Goal: Information Seeking & Learning: Learn about a topic

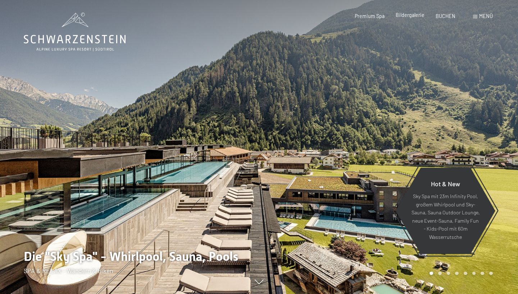
click at [415, 14] on span "Bildergalerie" at bounding box center [410, 15] width 29 height 6
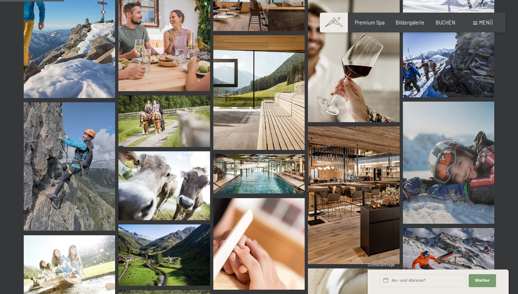
scroll to position [587, 0]
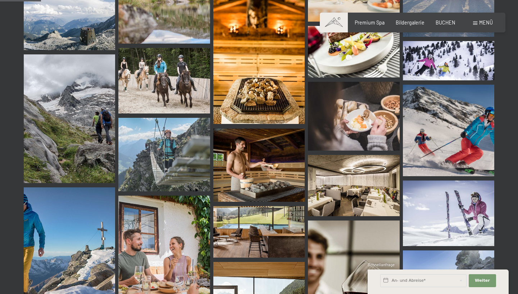
click at [478, 21] on div "Menü" at bounding box center [483, 22] width 20 height 7
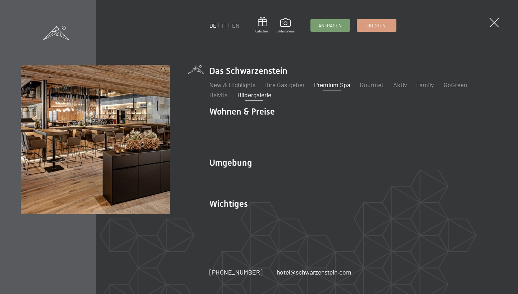
click at [327, 89] on link "Premium Spa" at bounding box center [332, 85] width 36 height 8
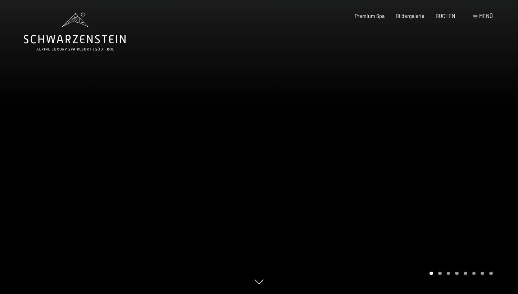
click at [497, 129] on div at bounding box center [388, 147] width 259 height 294
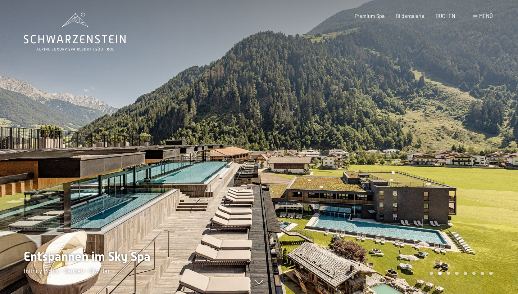
click at [497, 129] on div at bounding box center [388, 147] width 259 height 294
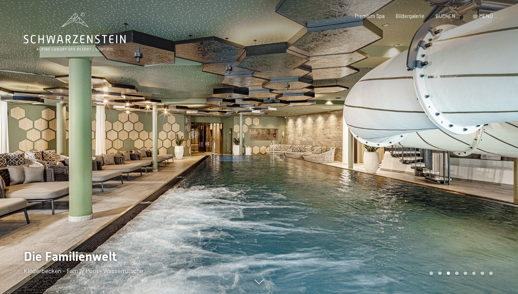
click at [497, 129] on div at bounding box center [388, 147] width 259 height 294
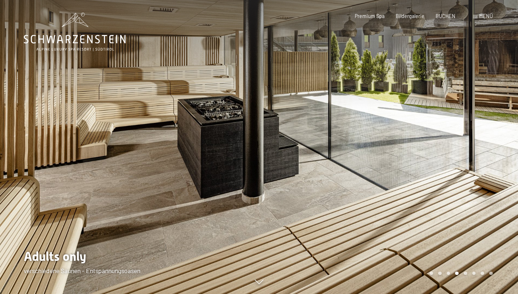
click at [497, 129] on div at bounding box center [388, 147] width 259 height 294
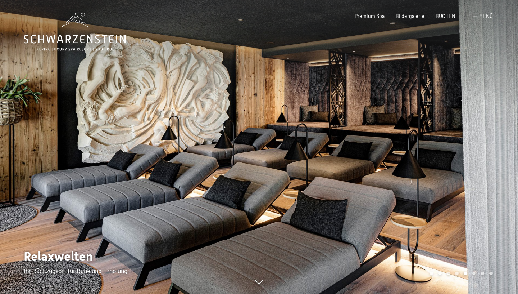
click at [497, 129] on div at bounding box center [388, 147] width 259 height 294
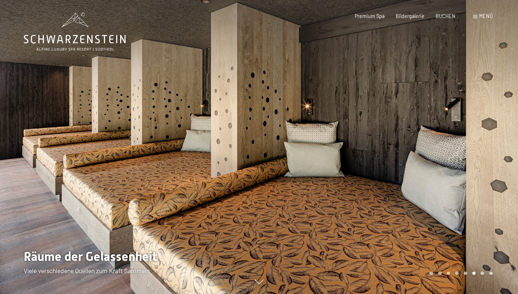
click at [497, 129] on div at bounding box center [388, 147] width 259 height 294
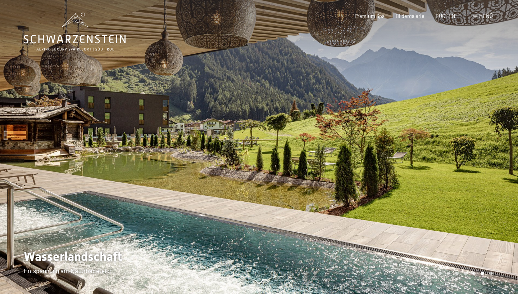
click at [497, 129] on div at bounding box center [388, 147] width 259 height 294
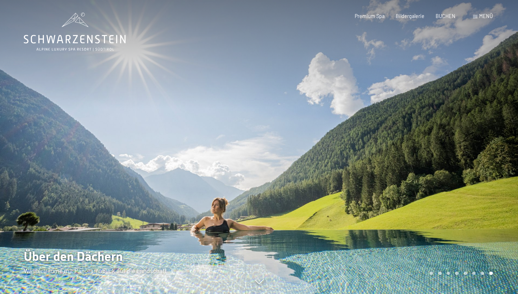
click at [497, 129] on div at bounding box center [388, 147] width 259 height 294
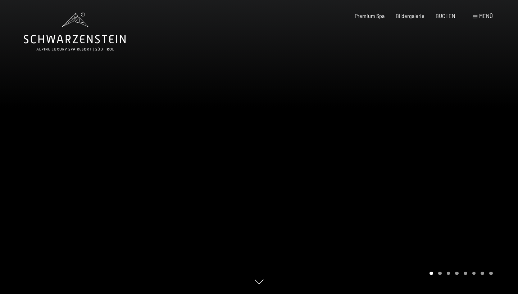
click at [497, 129] on div at bounding box center [388, 147] width 259 height 294
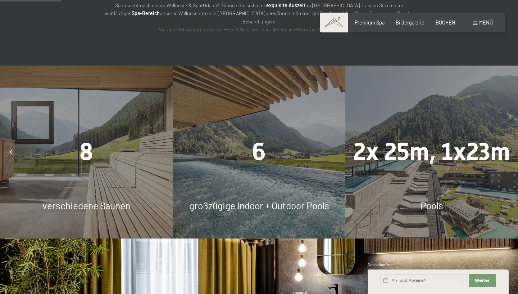
scroll to position [549, 0]
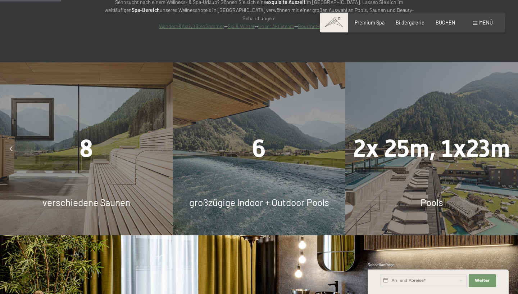
click at [58, 152] on div "8 verschiedene Saunen" at bounding box center [86, 148] width 173 height 173
click at [12, 146] on icon at bounding box center [11, 148] width 3 height 5
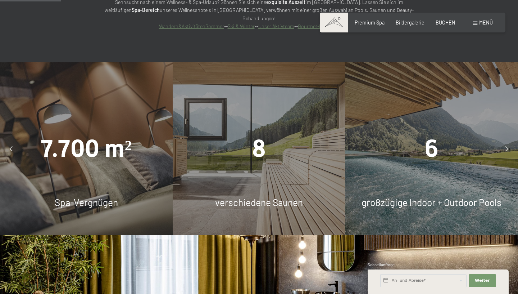
click at [510, 141] on div at bounding box center [507, 149] width 16 height 16
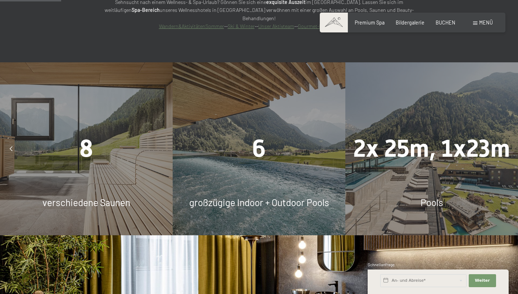
click at [510, 141] on div at bounding box center [507, 149] width 16 height 16
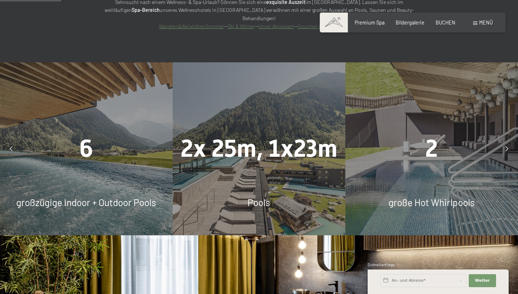
click at [510, 141] on div at bounding box center [507, 149] width 16 height 16
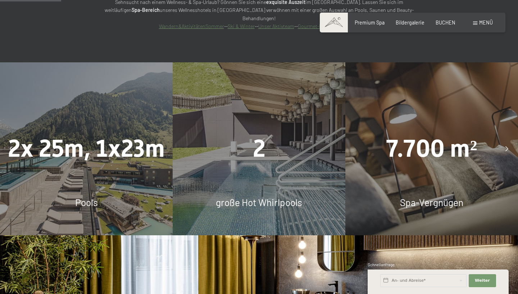
click at [510, 141] on div at bounding box center [507, 149] width 16 height 16
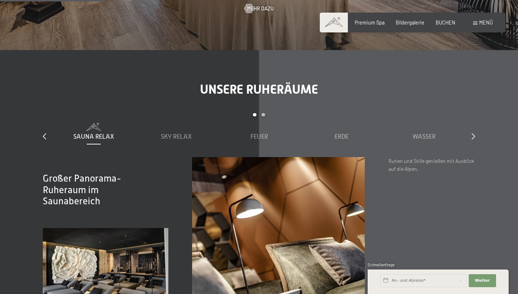
scroll to position [963, 0]
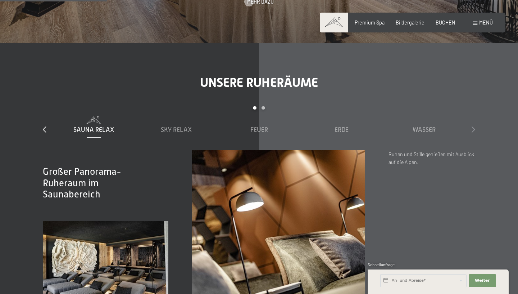
click at [473, 126] on icon at bounding box center [474, 129] width 4 height 6
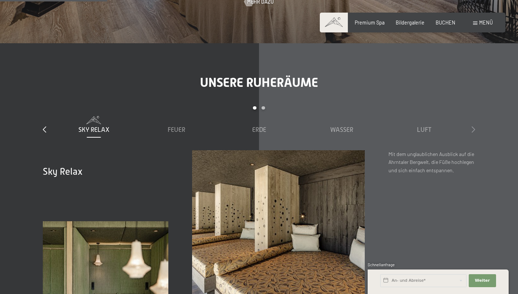
click at [473, 126] on icon at bounding box center [474, 129] width 4 height 6
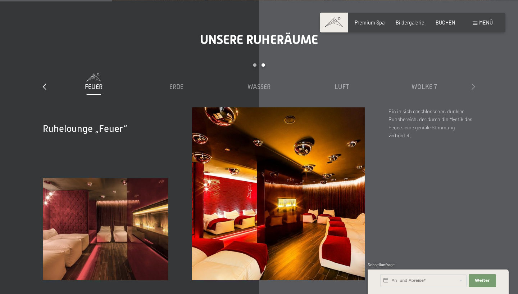
scroll to position [1007, 0]
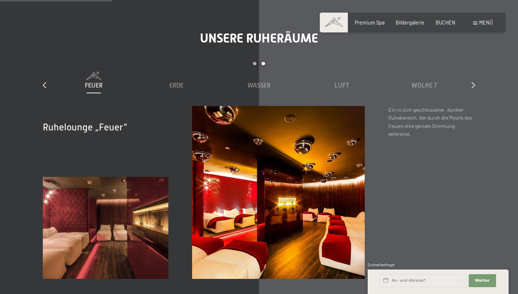
click at [471, 65] on div "slide 3 to 7 of 7 Sauna Relax Sky Relax Feuer Erde Wasser Luft Wolke 7" at bounding box center [259, 84] width 432 height 44
click at [473, 82] on icon at bounding box center [474, 85] width 4 height 6
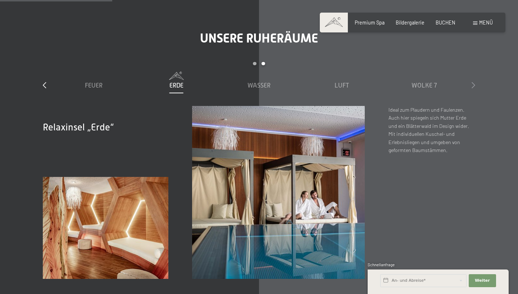
click at [473, 82] on icon at bounding box center [474, 85] width 4 height 6
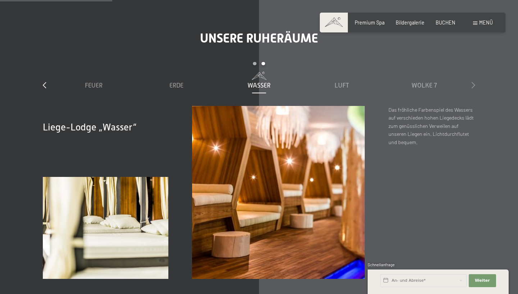
click at [473, 82] on icon at bounding box center [474, 85] width 4 height 6
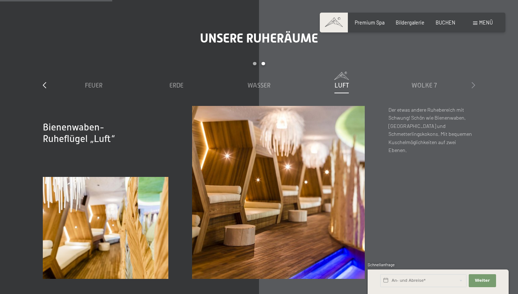
click at [473, 82] on icon at bounding box center [474, 85] width 4 height 6
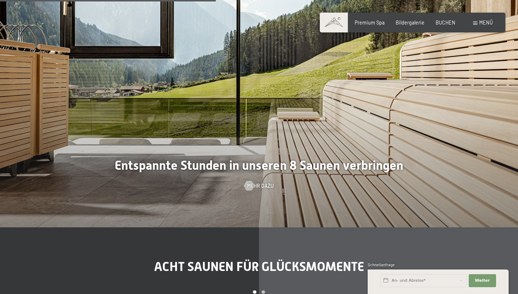
scroll to position [1950, 0]
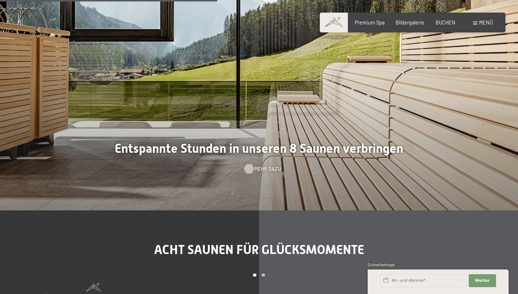
click at [260, 165] on span "Mehr dazu" at bounding box center [267, 168] width 27 height 7
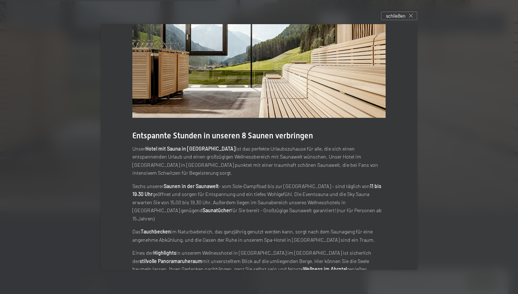
scroll to position [31, 0]
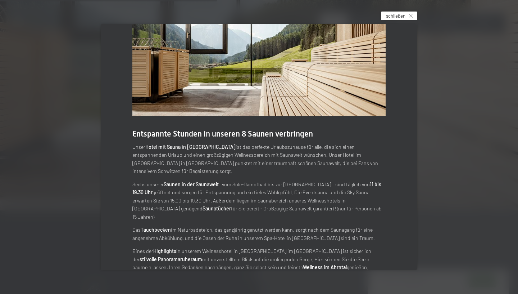
click at [414, 17] on div "schließen" at bounding box center [399, 16] width 36 height 9
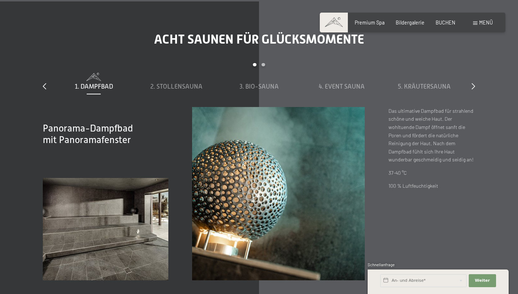
scroll to position [2153, 0]
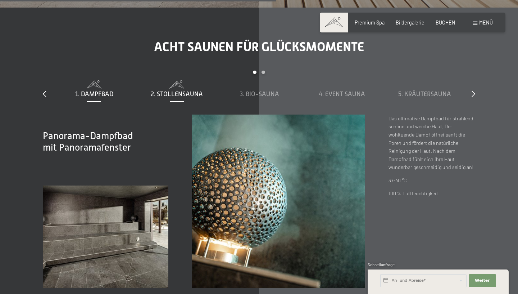
click at [173, 90] on span "2. Stollensauna" at bounding box center [177, 93] width 52 height 7
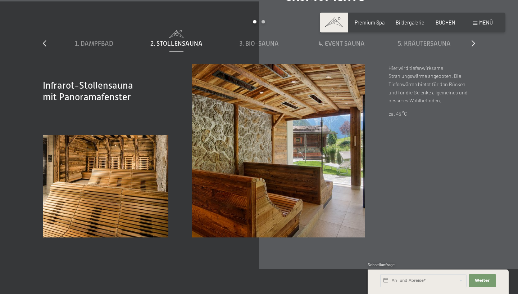
scroll to position [2198, 0]
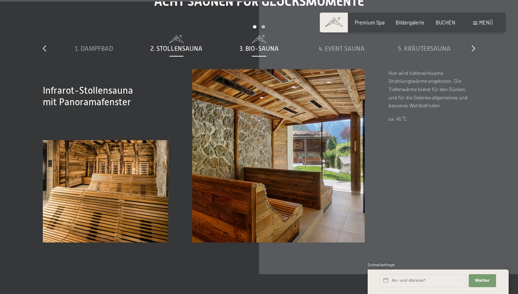
click at [256, 45] on span "3. Bio-Sauna" at bounding box center [259, 48] width 39 height 7
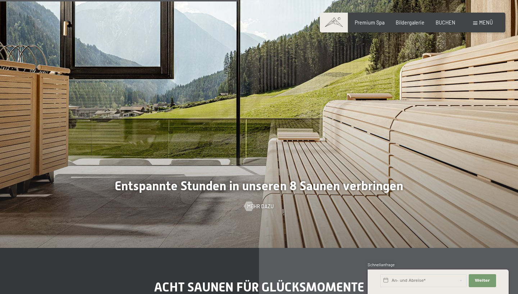
scroll to position [2061, 0]
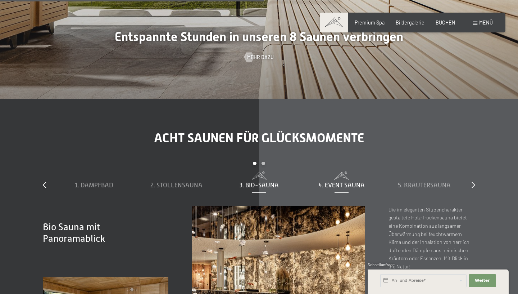
click at [337, 181] on span "4. Event Sauna" at bounding box center [342, 184] width 46 height 7
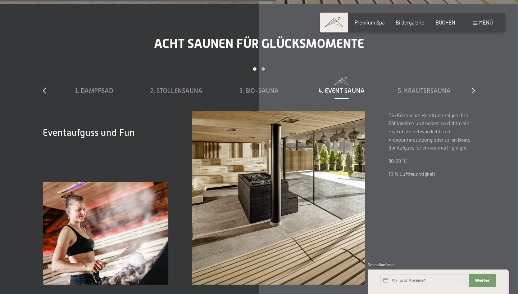
scroll to position [2157, 0]
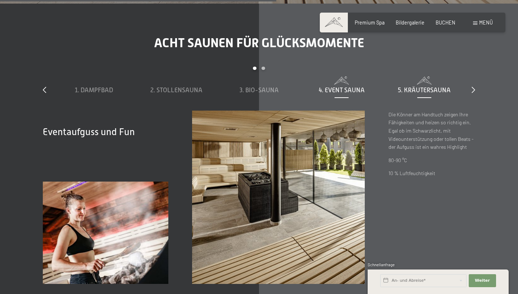
click at [409, 86] on span "5. Kräutersauna" at bounding box center [424, 89] width 53 height 7
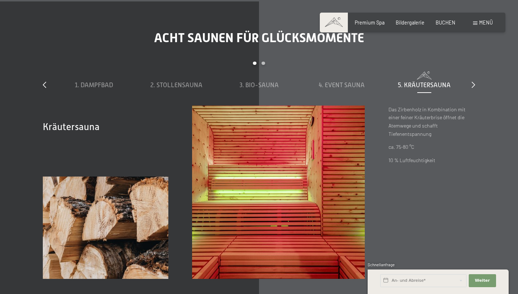
scroll to position [2151, 0]
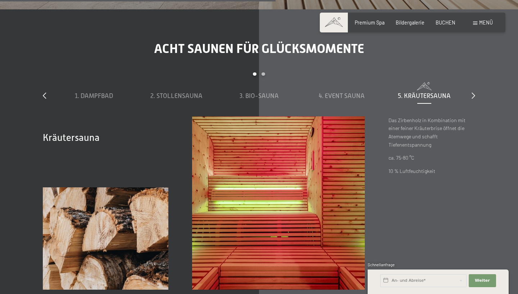
click at [476, 73] on div "Acht Saunen für Glücksmomente slide 1 to 5 of 8 1. Dampfbad 2. Stollensauna 3. …" at bounding box center [259, 165] width 480 height 248
click at [474, 92] on icon at bounding box center [474, 95] width 4 height 6
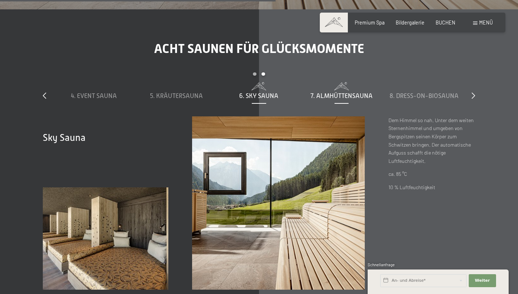
click at [364, 91] on div "7. Almhüttensauna" at bounding box center [342, 95] width 76 height 9
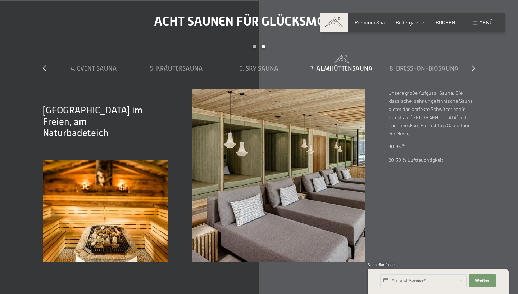
scroll to position [2174, 0]
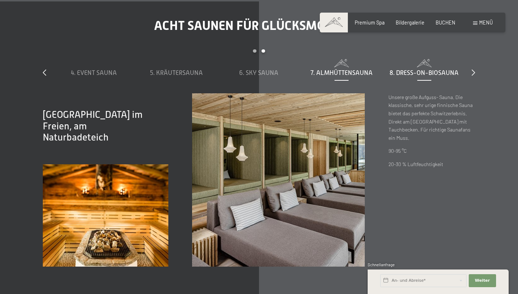
click at [436, 69] on span "8. Dress-on-Biosauna" at bounding box center [424, 72] width 69 height 7
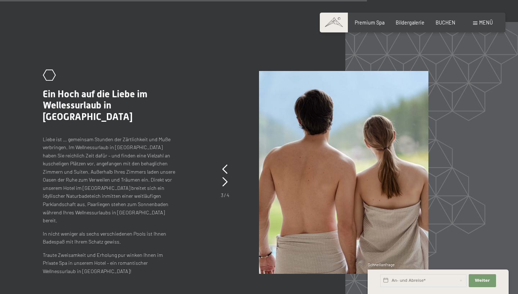
scroll to position [2860, 0]
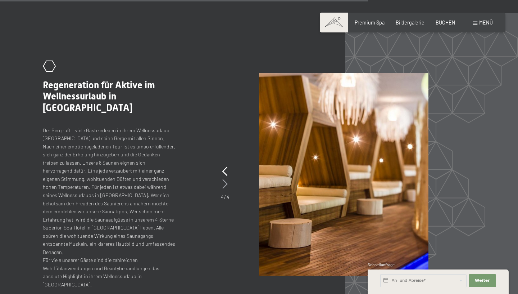
click at [228, 179] on icon at bounding box center [224, 183] width 5 height 9
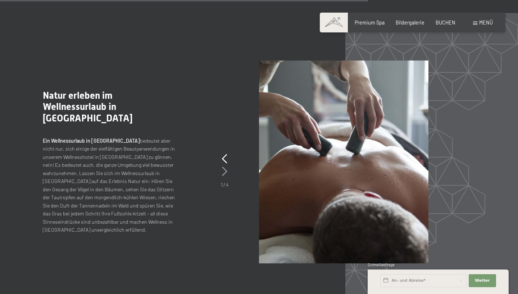
click at [228, 152] on div "1 / 4" at bounding box center [225, 170] width 8 height 36
click at [226, 167] on icon at bounding box center [224, 171] width 5 height 9
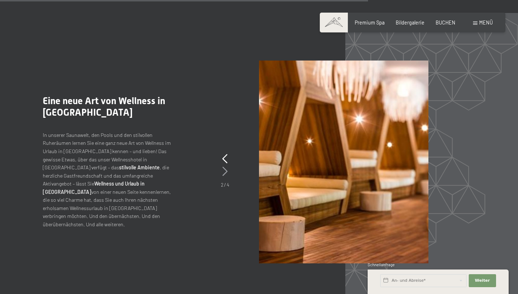
click at [226, 167] on icon at bounding box center [224, 171] width 5 height 9
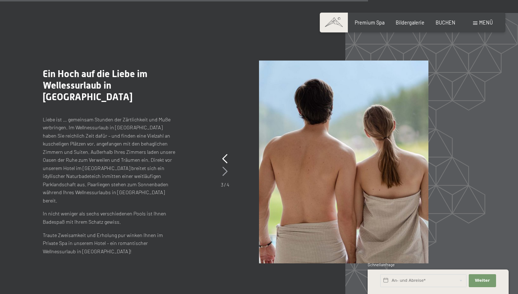
click at [226, 167] on icon at bounding box center [224, 171] width 5 height 9
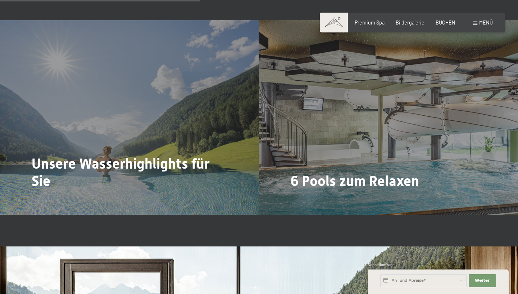
scroll to position [1529, 0]
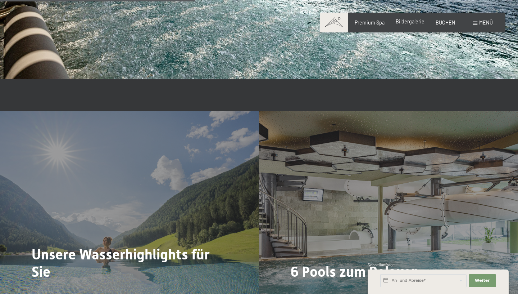
click at [413, 23] on span "Bildergalerie" at bounding box center [410, 21] width 29 height 6
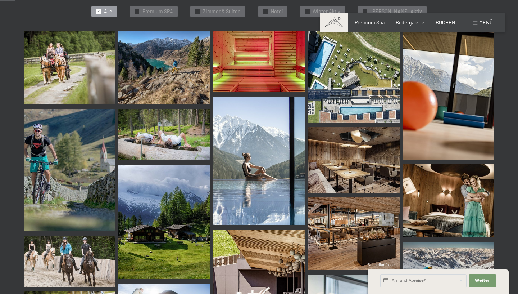
scroll to position [216, 0]
